Goal: Check status: Check status

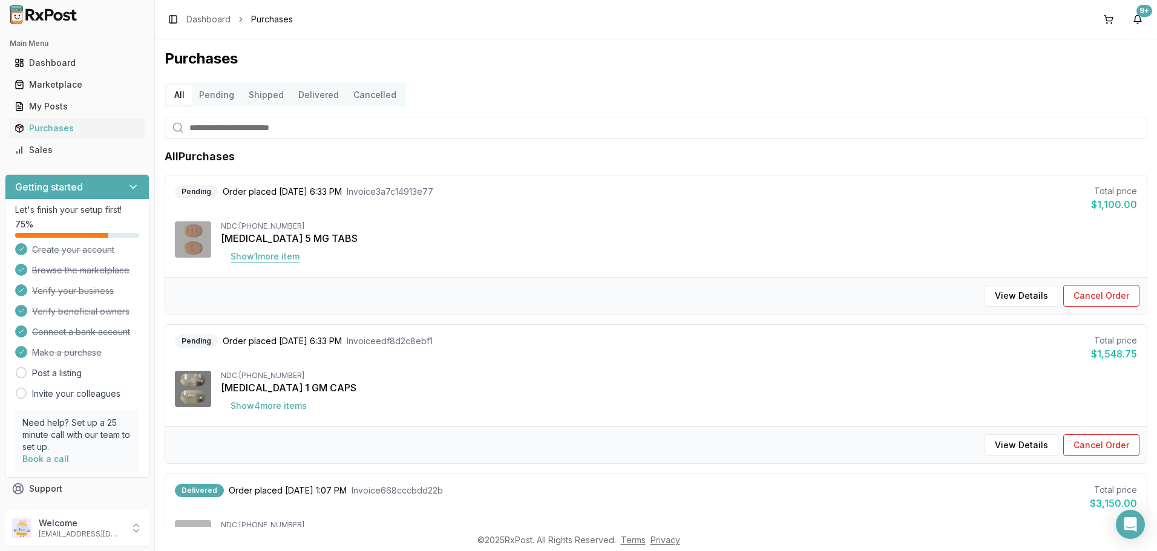
click at [275, 258] on button "Show 1 more item" at bounding box center [265, 257] width 88 height 22
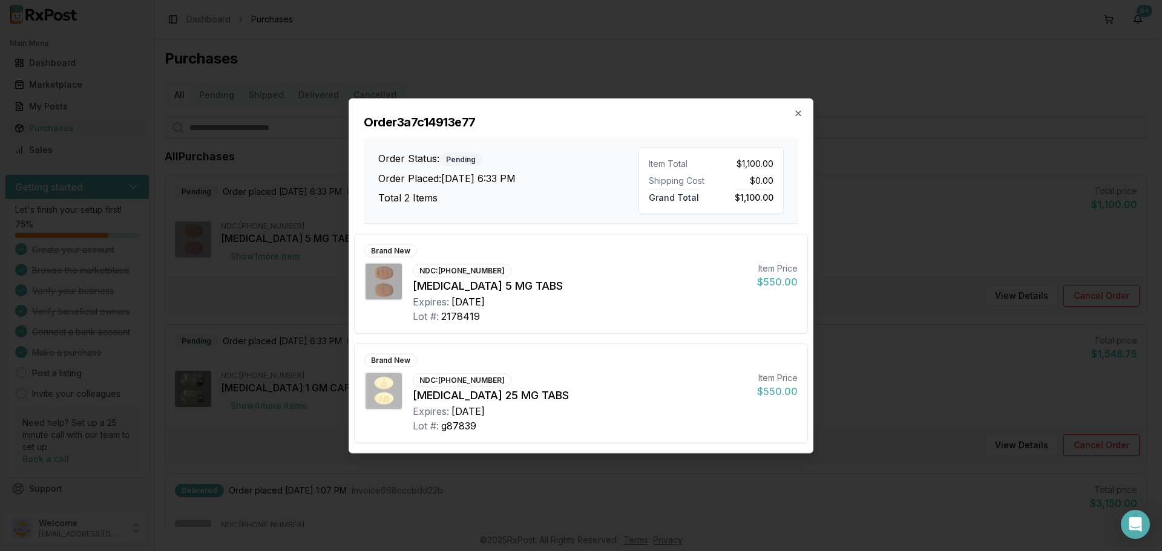
click at [787, 109] on div "Order 3a7c14913e77 Order Status: Pending Order Placed: [DATE] 6:33 PM Total 2 I…" at bounding box center [581, 161] width 464 height 125
click at [798, 112] on icon "button" at bounding box center [798, 113] width 10 height 10
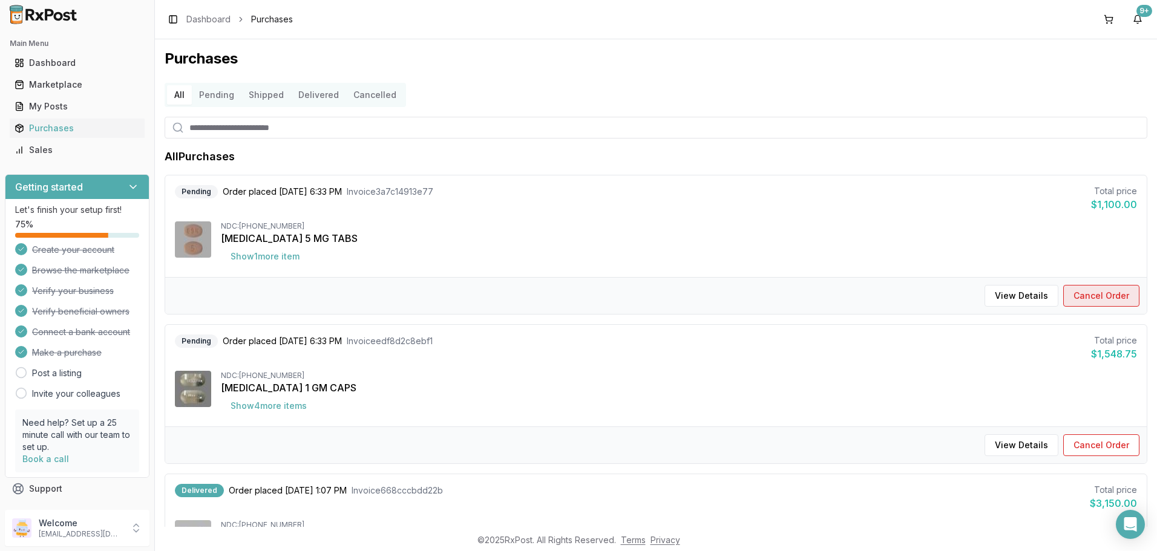
click at [1098, 296] on button "Cancel Order" at bounding box center [1101, 296] width 76 height 22
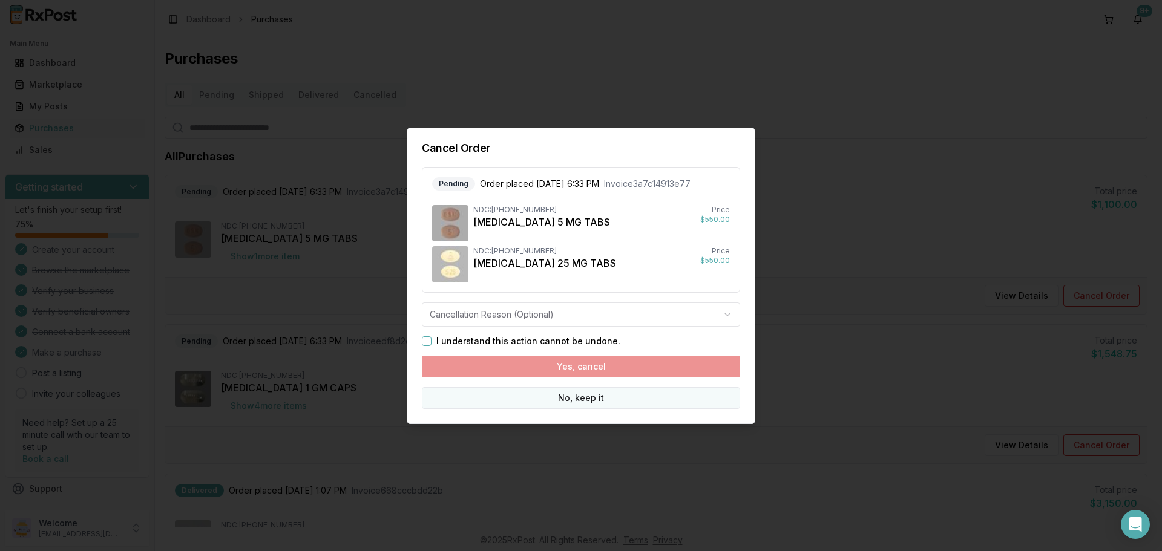
click at [602, 398] on button "No, keep it" at bounding box center [581, 398] width 318 height 22
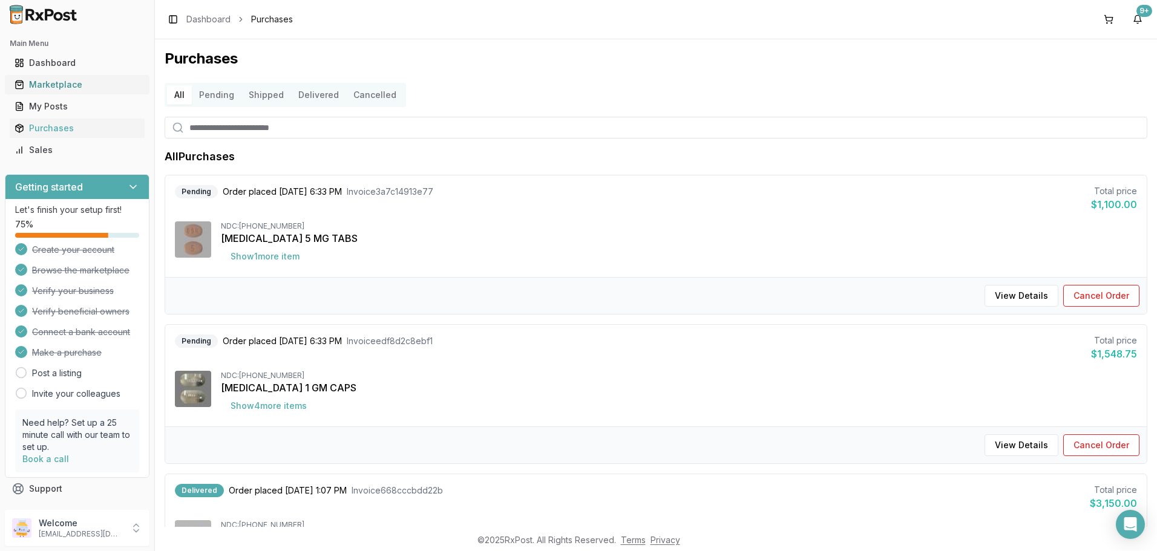
click at [67, 82] on div "Marketplace" at bounding box center [77, 85] width 125 height 12
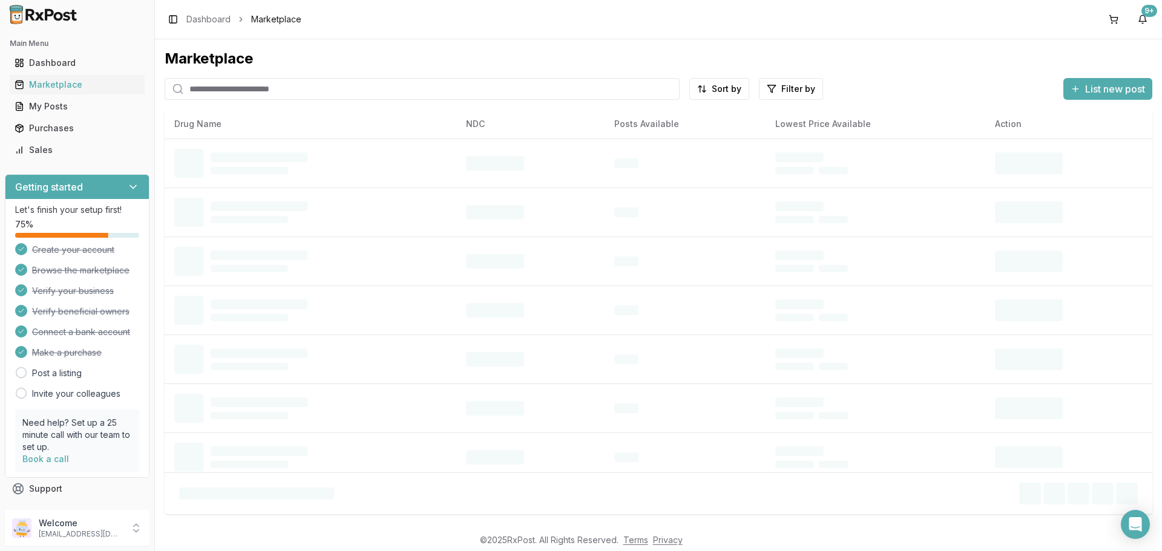
click at [249, 87] on input "search" at bounding box center [422, 89] width 515 height 22
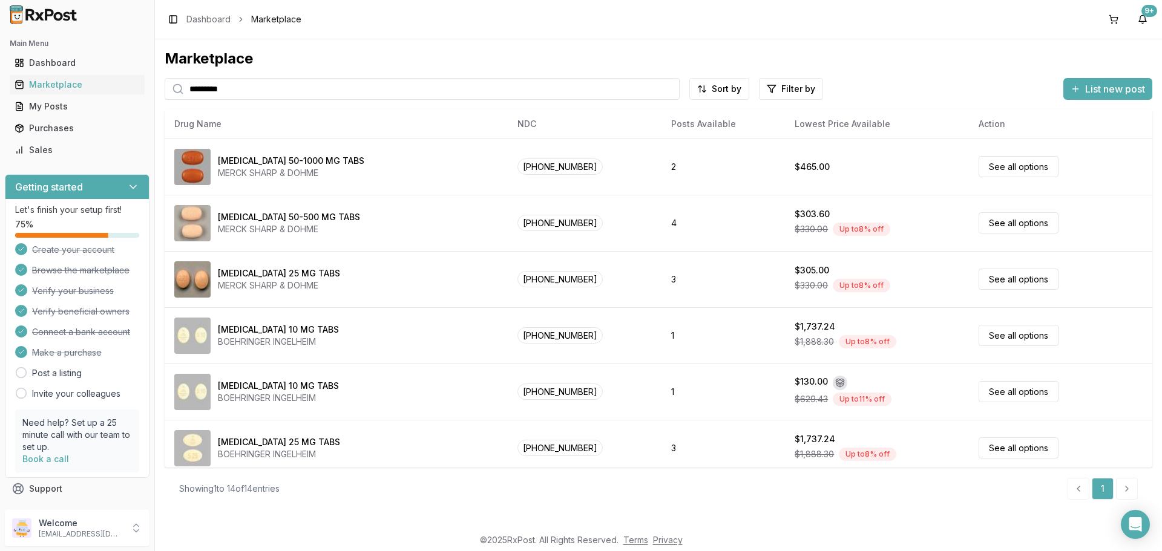
type input "*********"
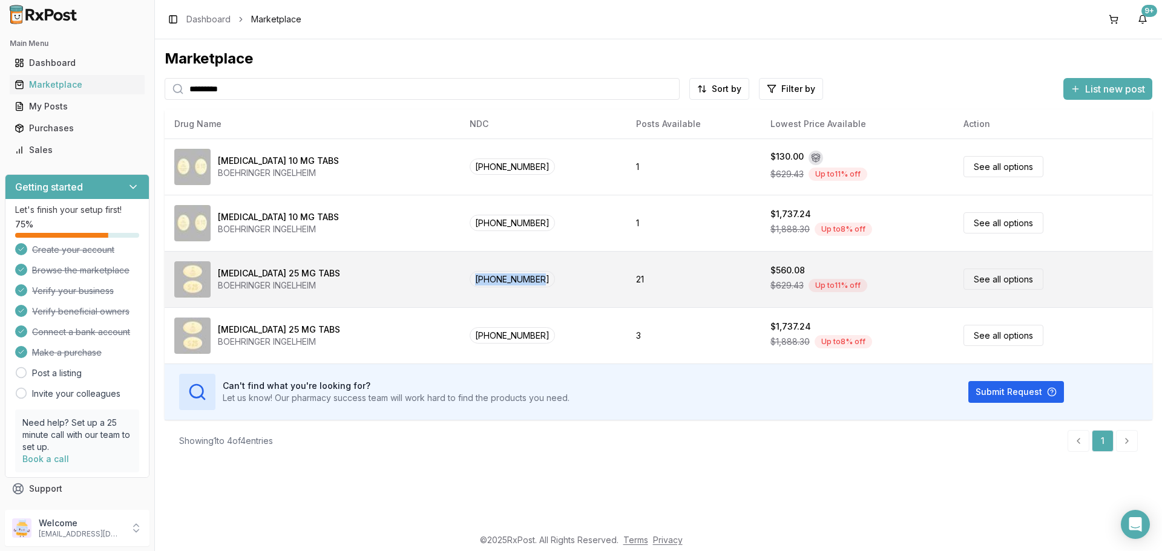
drag, startPoint x: 459, startPoint y: 288, endPoint x: 550, endPoint y: 286, distance: 90.8
click at [550, 286] on td "[PHONE_NUMBER]" at bounding box center [543, 279] width 167 height 56
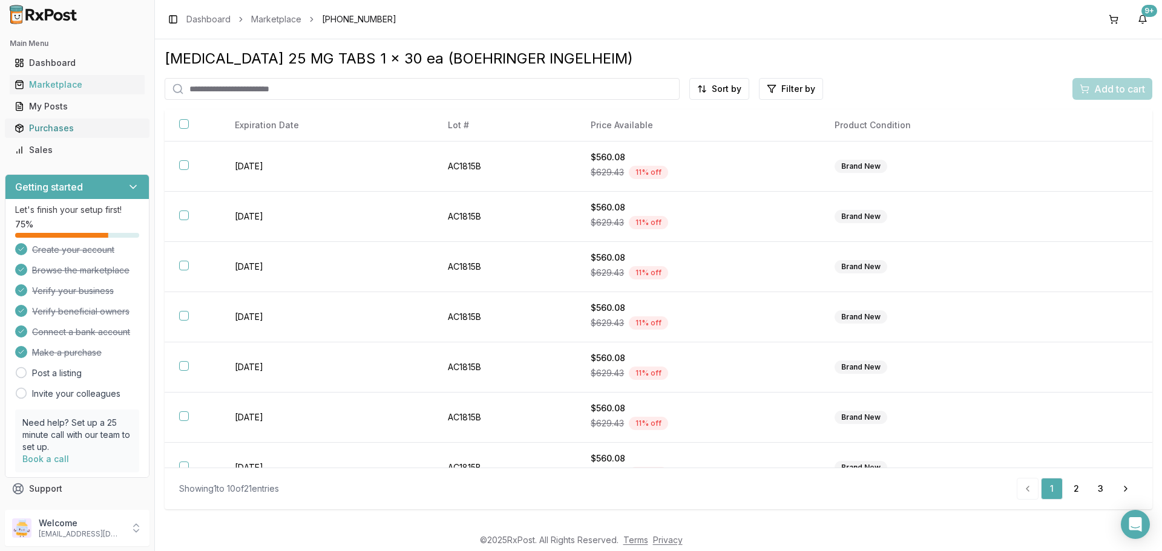
click at [51, 126] on div "Purchases" at bounding box center [77, 128] width 125 height 12
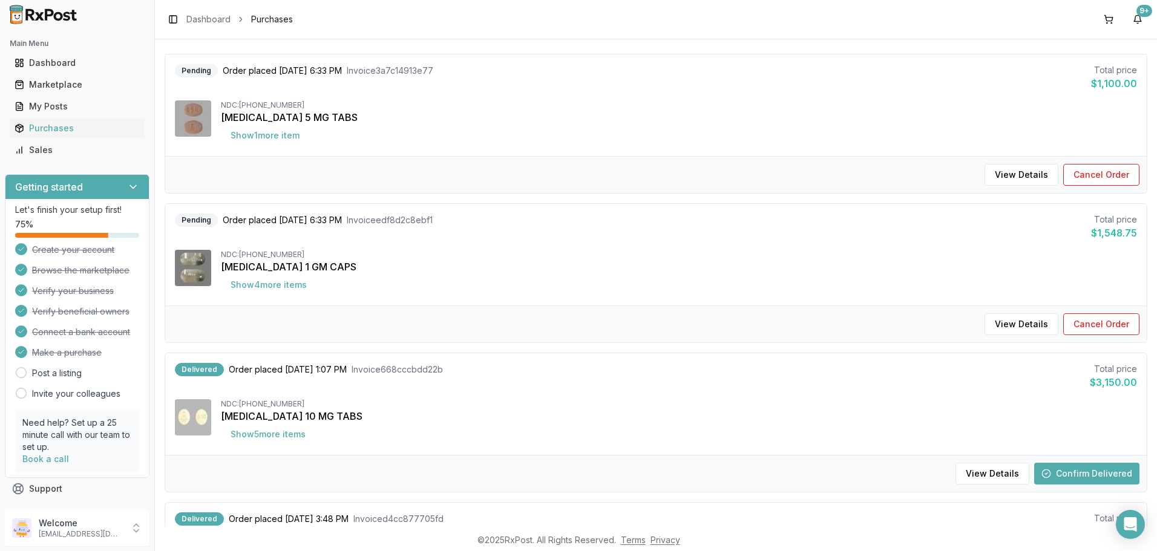
scroll to position [182, 0]
